Goal: Information Seeking & Learning: Find specific fact

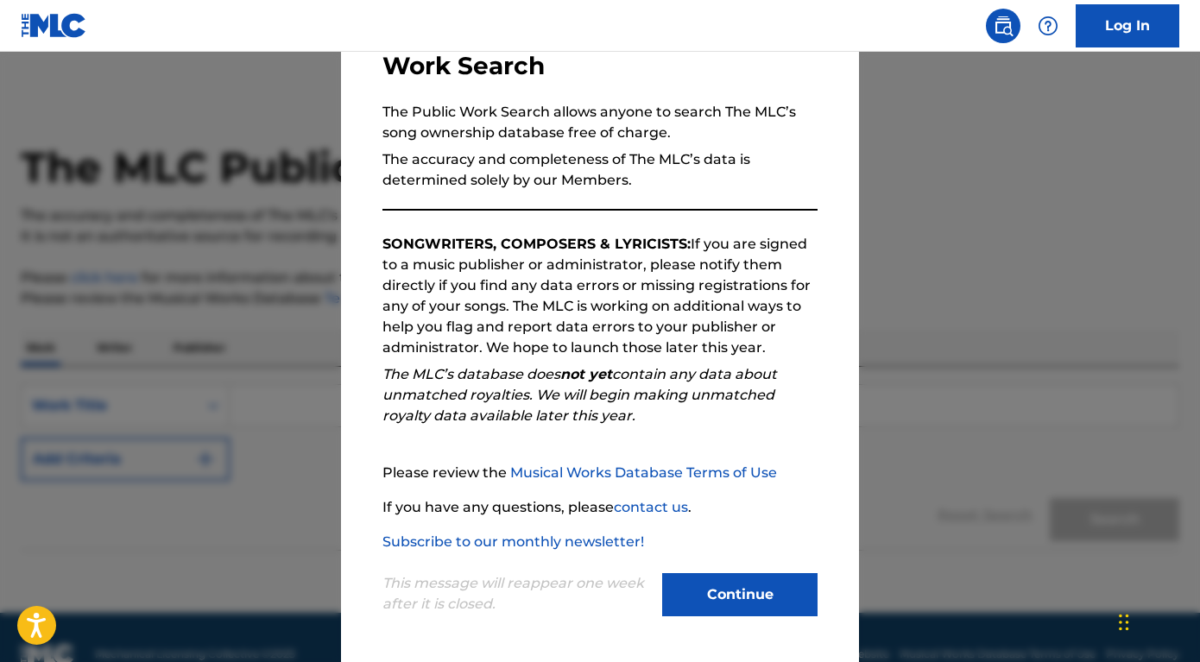
scroll to position [126, 0]
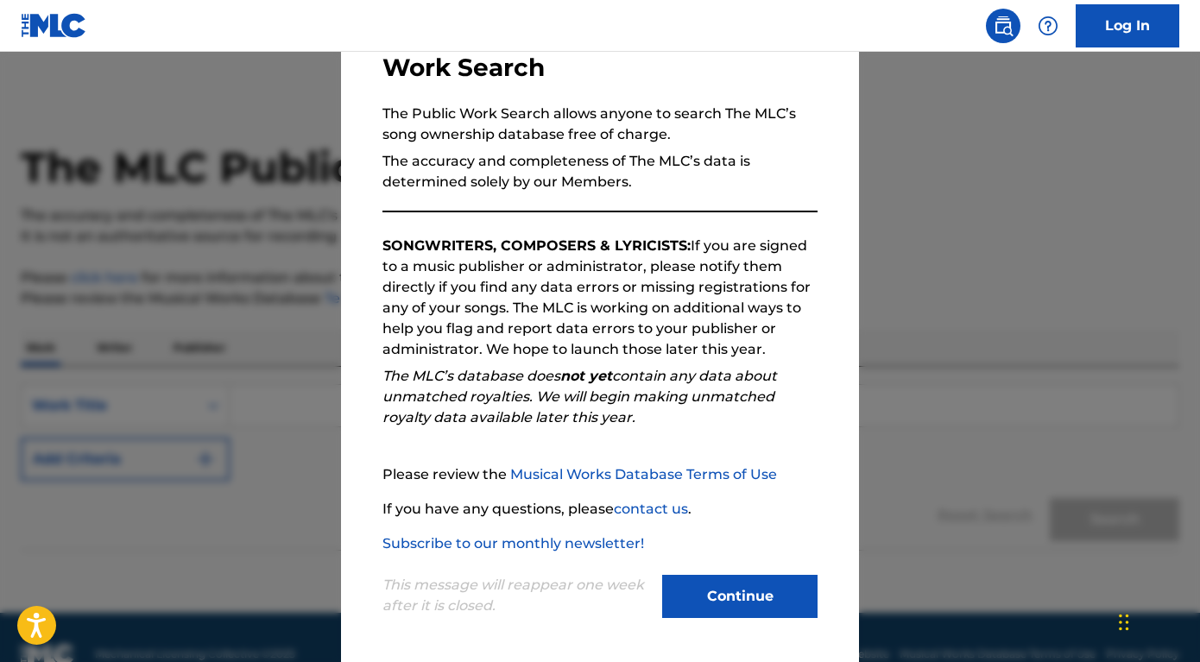
click at [738, 604] on button "Continue" at bounding box center [739, 596] width 155 height 43
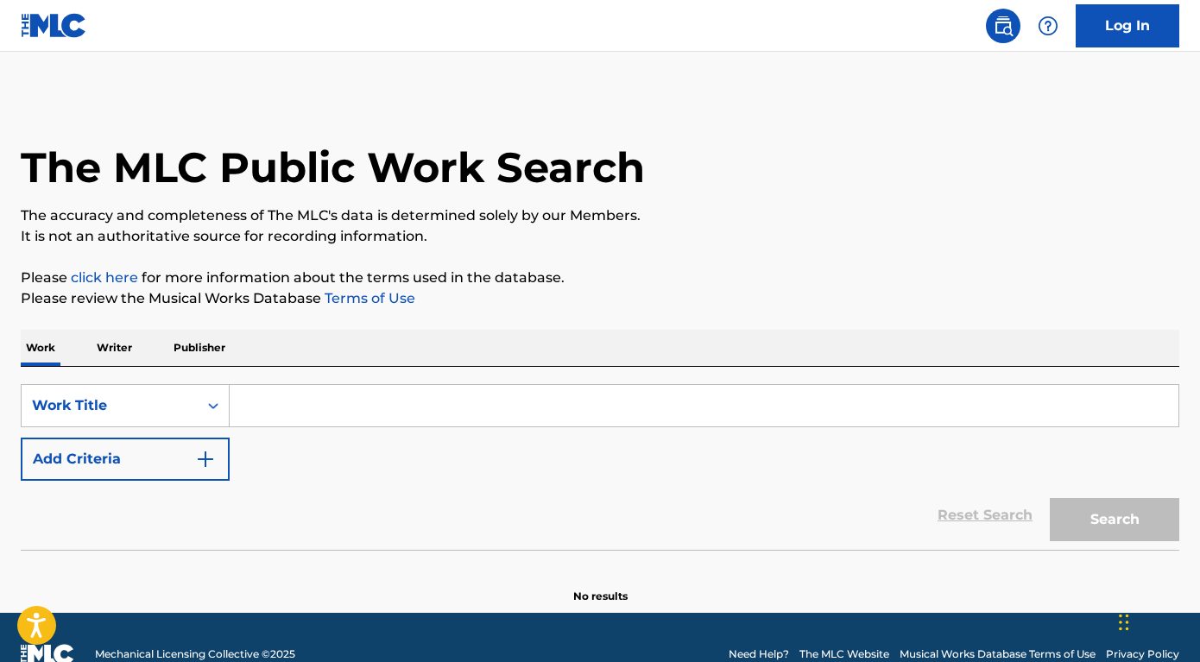
click at [332, 408] on input "Search Form" at bounding box center [704, 405] width 949 height 41
click at [117, 347] on p "Writer" at bounding box center [115, 348] width 46 height 36
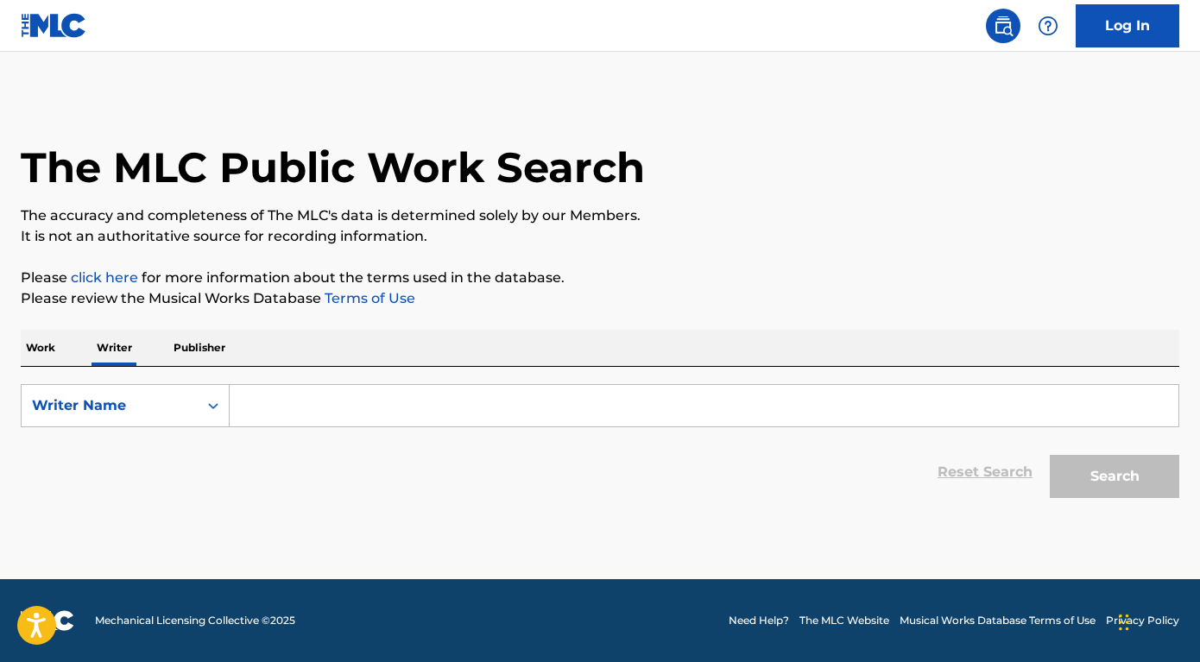
click at [282, 416] on input "Search Form" at bounding box center [704, 405] width 949 height 41
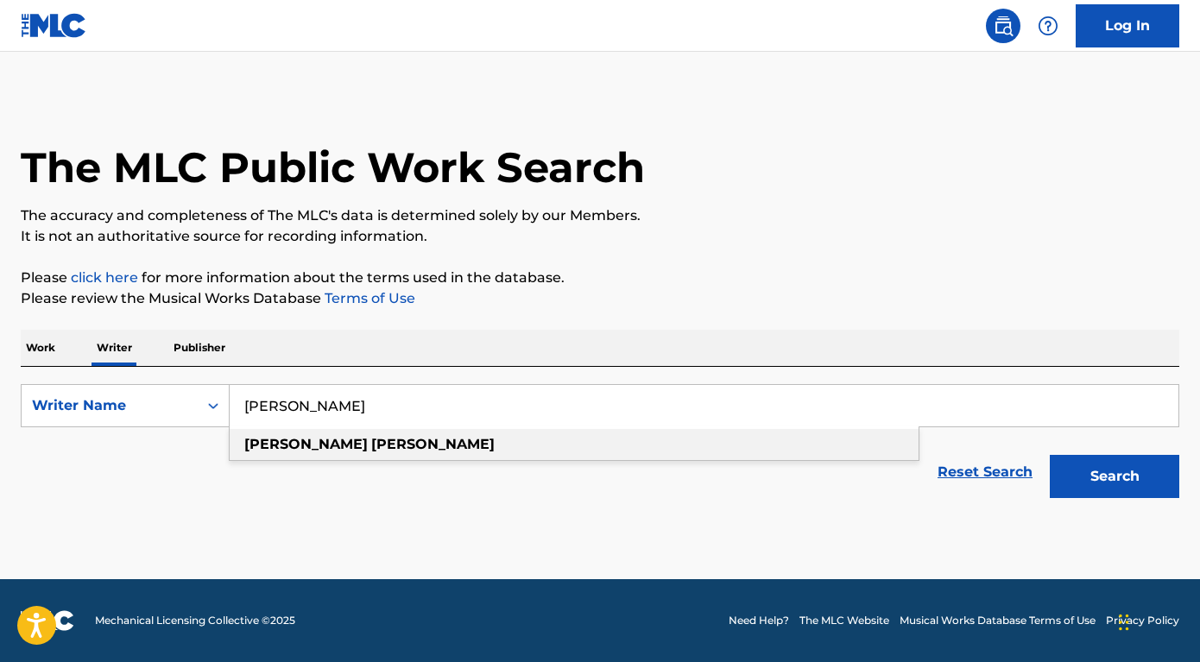
click at [295, 442] on strong "[PERSON_NAME]" at bounding box center [305, 444] width 123 height 16
type input "[PERSON_NAME]"
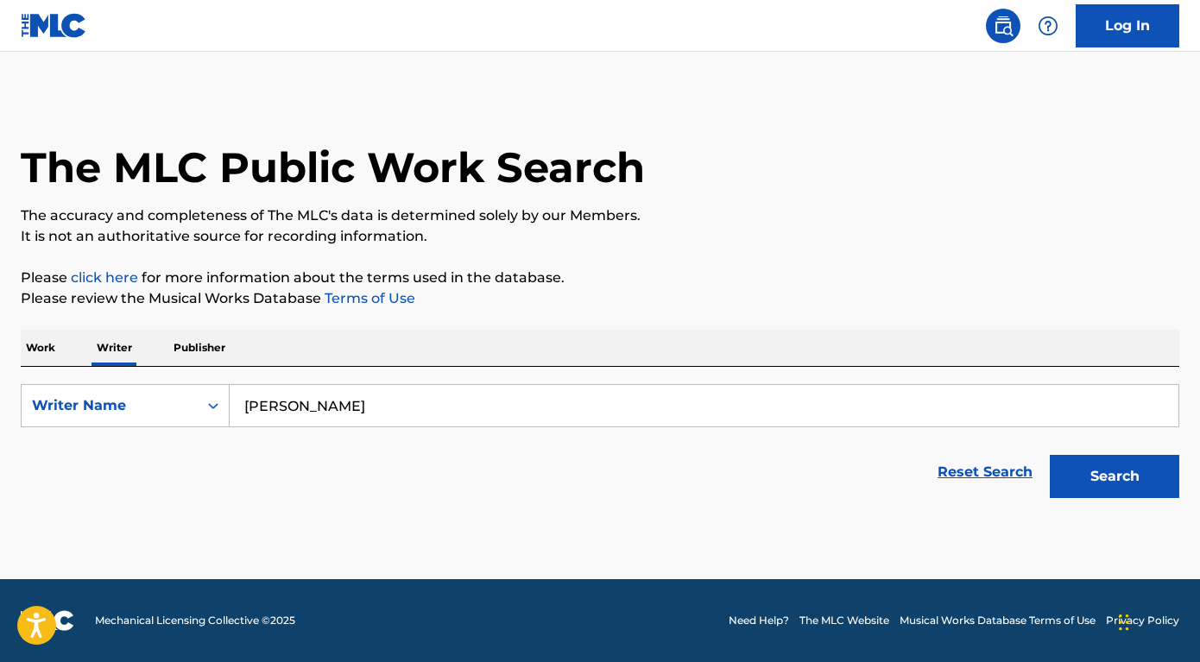
click at [1104, 483] on button "Search" at bounding box center [1115, 476] width 130 height 43
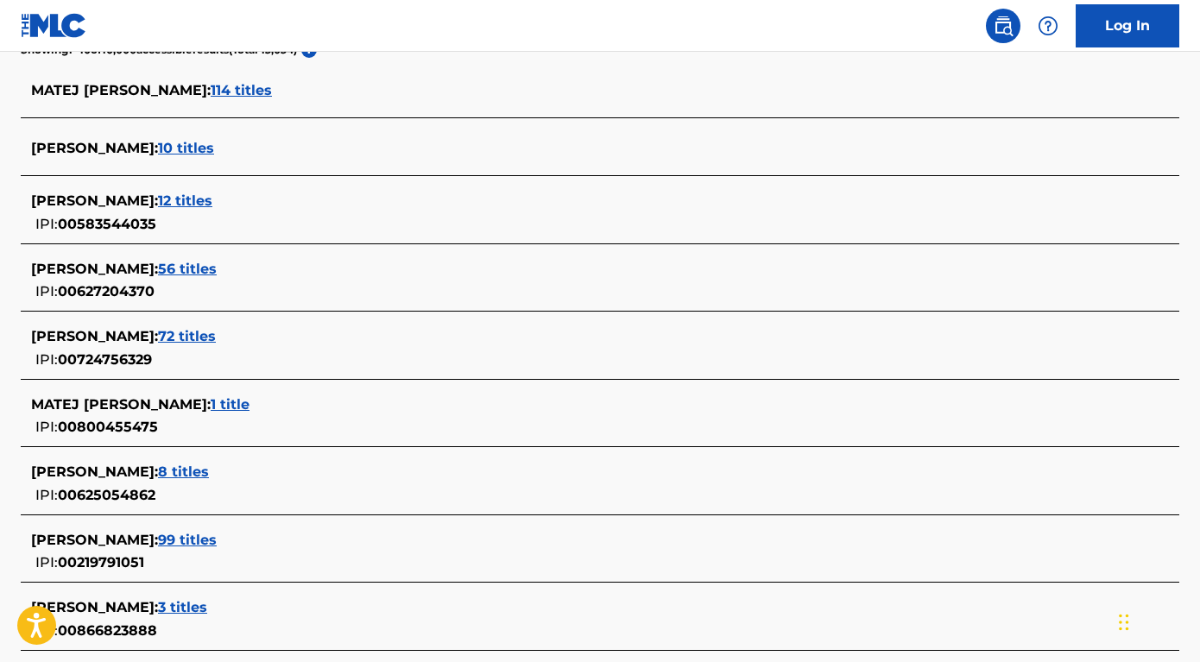
scroll to position [475, 0]
click at [217, 268] on span "56 titles" at bounding box center [187, 268] width 59 height 16
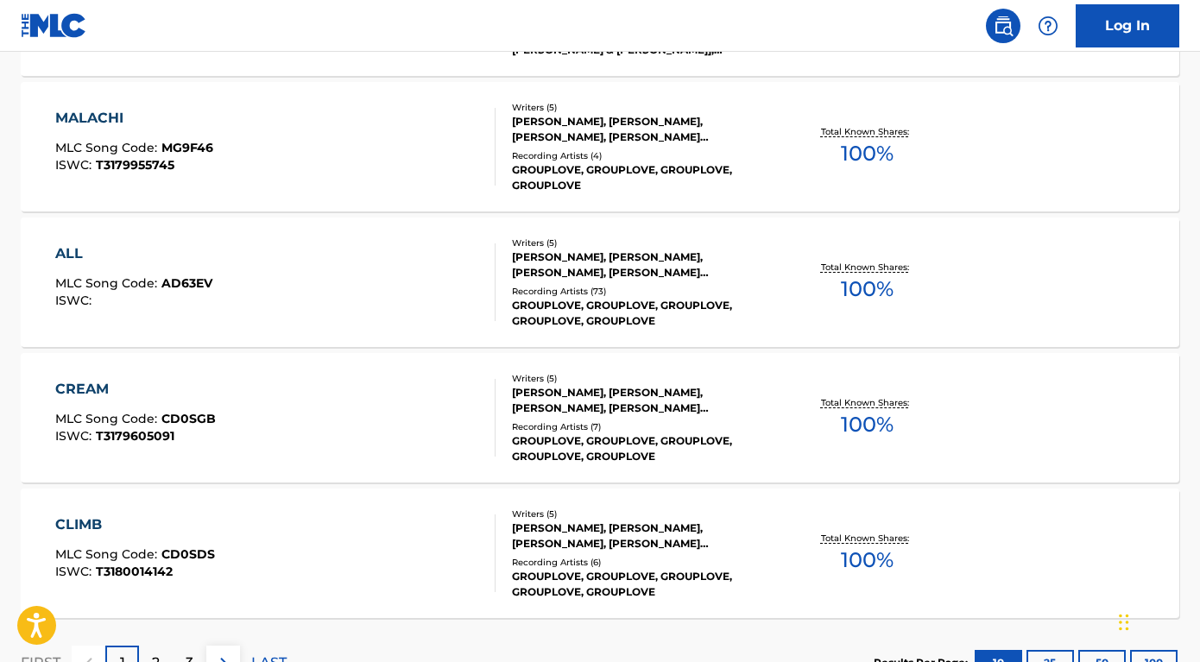
scroll to position [1452, 0]
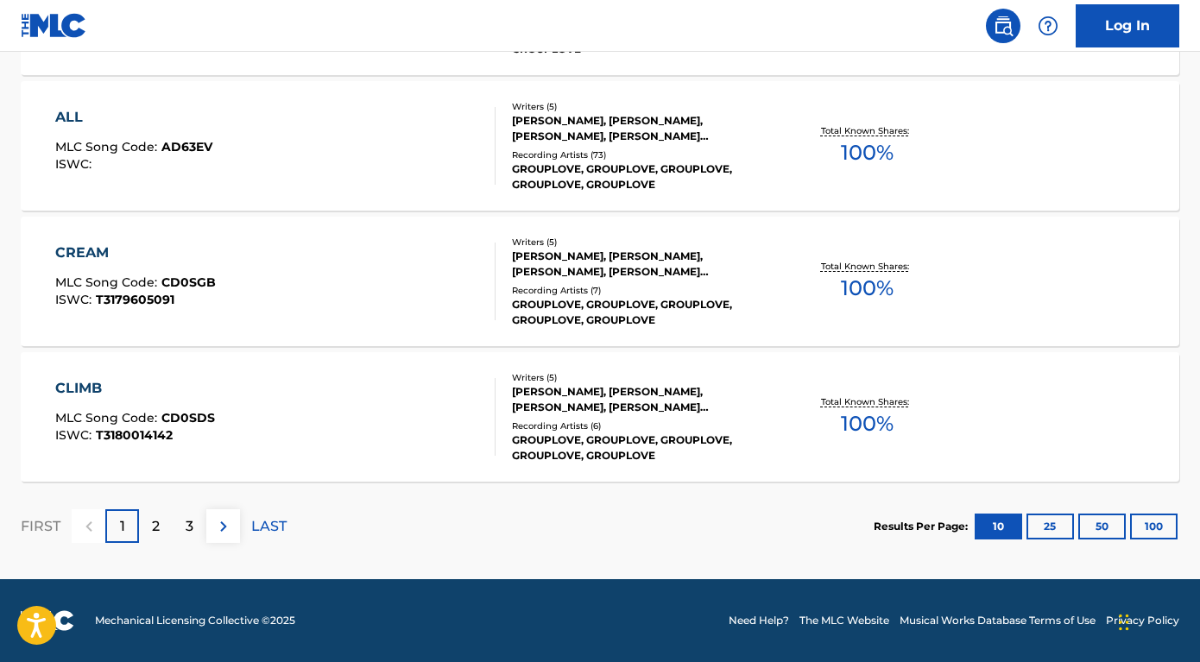
click at [1148, 522] on button "100" at bounding box center [1153, 527] width 47 height 26
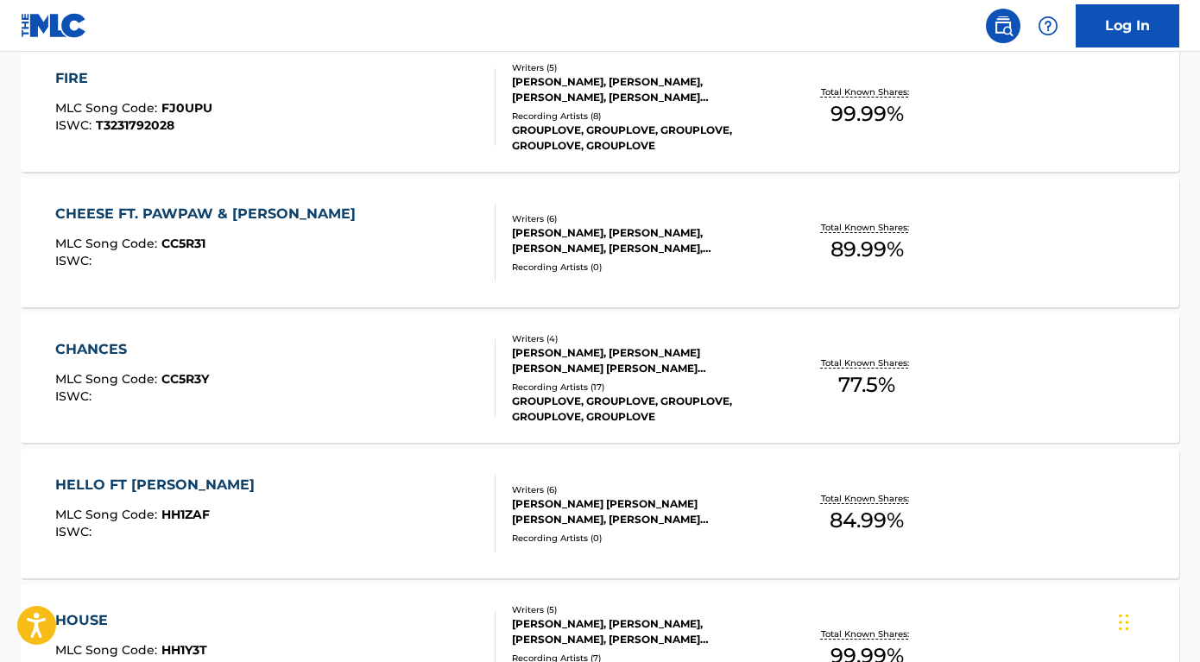
scroll to position [199, 0]
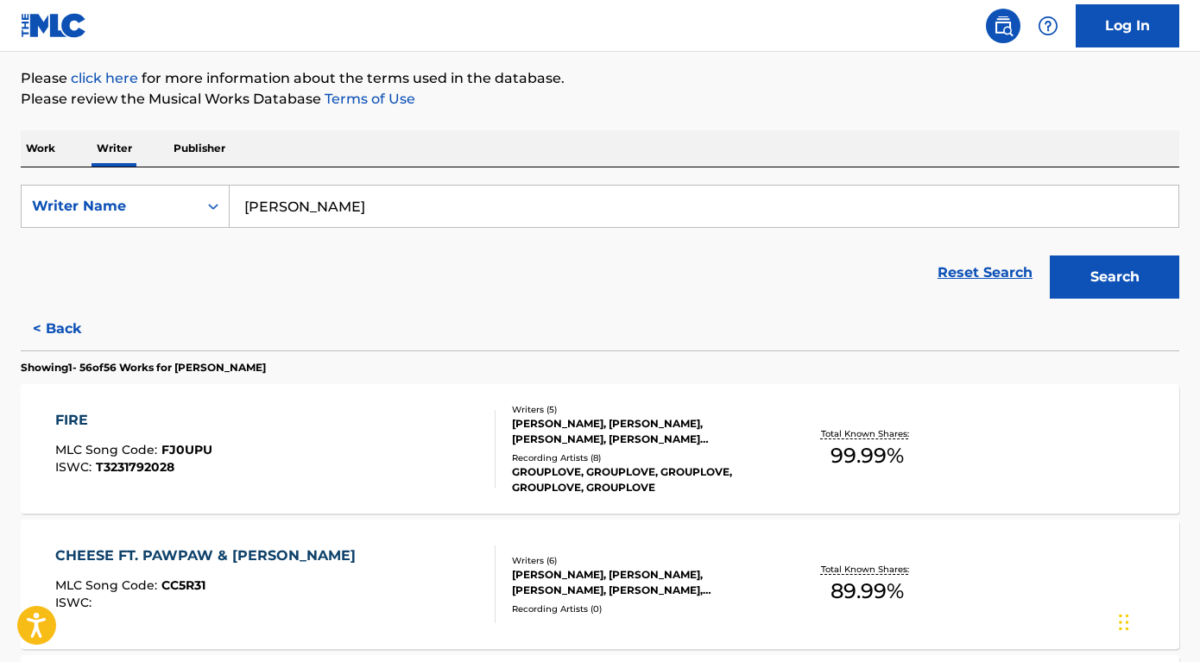
click at [1128, 27] on link "Log In" at bounding box center [1128, 25] width 104 height 43
